Goal: Find specific page/section: Find specific page/section

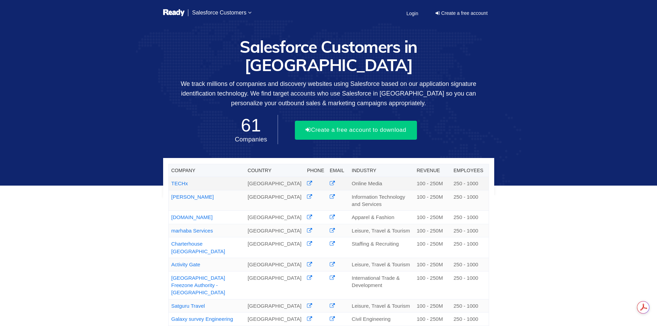
click at [180, 185] on link "TECHx" at bounding box center [179, 183] width 17 height 6
drag, startPoint x: 197, startPoint y: 186, endPoint x: 172, endPoint y: 185, distance: 25.2
click at [172, 185] on td "TECHx" at bounding box center [206, 183] width 77 height 13
copy link "TECHx"
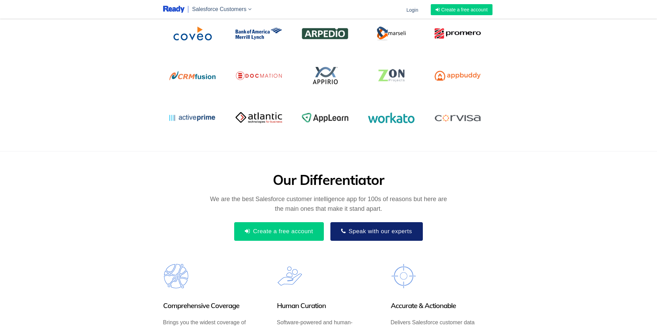
scroll to position [651, 0]
